Goal: Information Seeking & Learning: Find specific fact

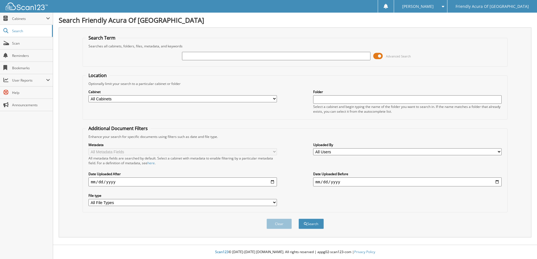
click at [149, 100] on select "All Cabinets CAR DEALS DEAD DEALS PARTS SERVICE RO WHOLE SALES Needs Filing" at bounding box center [182, 98] width 188 height 7
select select "29662"
click at [88, 95] on select "All Cabinets CAR DEALS DEAD DEALS PARTS SERVICE RO WHOLE SALES Needs Filing" at bounding box center [182, 98] width 188 height 7
click at [192, 59] on input "text" at bounding box center [276, 56] width 188 height 8
type input "[PERSON_NAME]"
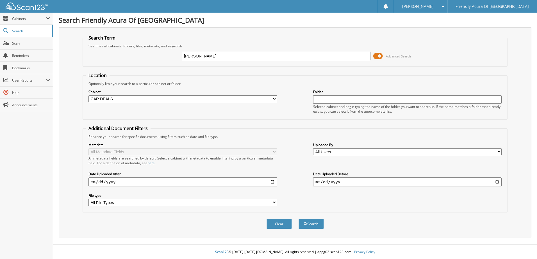
click at [298, 219] on button "Search" at bounding box center [310, 224] width 25 height 10
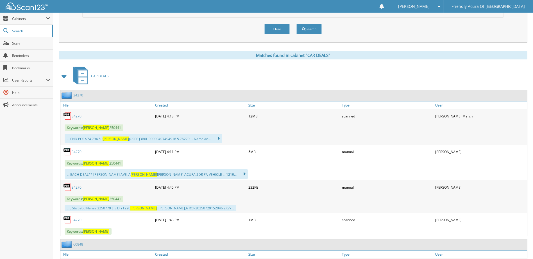
scroll to position [197, 0]
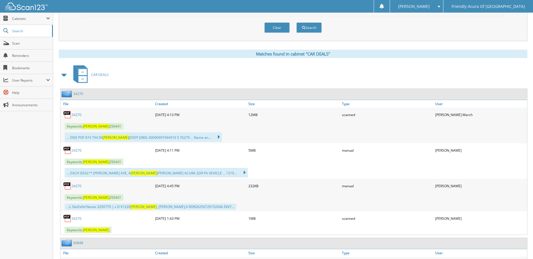
click at [79, 115] on link "34270" at bounding box center [77, 115] width 10 height 5
